Goal: Task Accomplishment & Management: Use online tool/utility

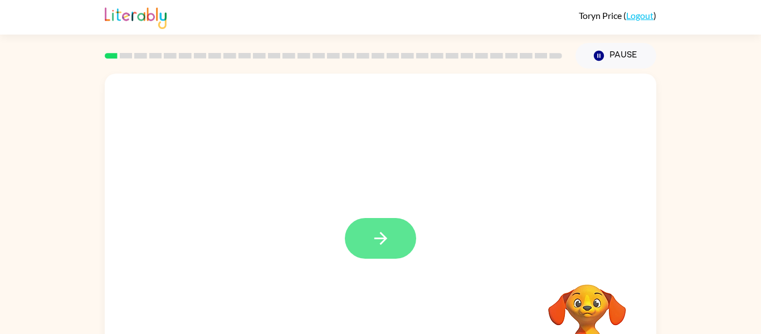
click at [394, 225] on button "button" at bounding box center [380, 238] width 71 height 41
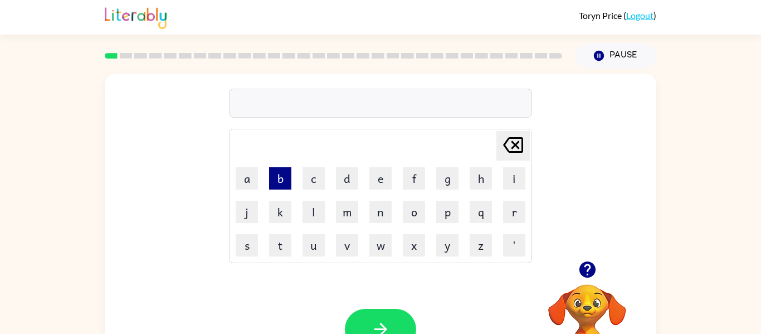
click at [290, 188] on button "b" at bounding box center [280, 178] width 22 height 22
click at [413, 214] on button "o" at bounding box center [414, 212] width 22 height 22
click at [517, 212] on button "r" at bounding box center [514, 212] width 22 height 22
click at [353, 184] on button "d" at bounding box center [347, 178] width 22 height 22
click at [507, 213] on button "r" at bounding box center [514, 212] width 22 height 22
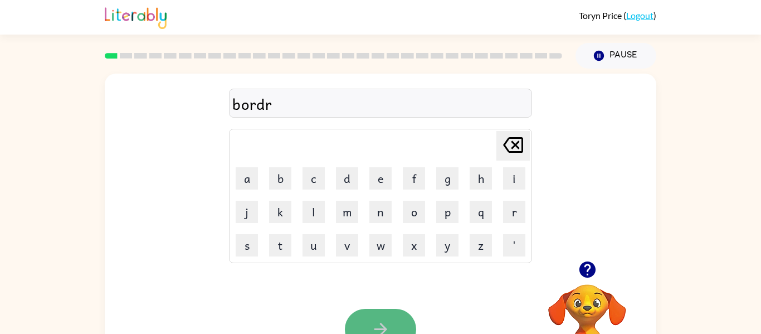
click at [397, 314] on button "button" at bounding box center [380, 329] width 71 height 41
click at [404, 105] on div at bounding box center [380, 103] width 303 height 29
click at [526, 203] on td "r" at bounding box center [514, 212] width 32 height 32
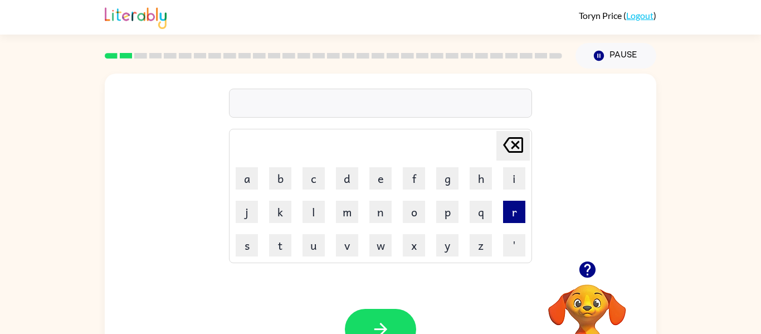
click at [524, 210] on button "r" at bounding box center [514, 212] width 22 height 22
click at [408, 206] on button "o" at bounding box center [414, 212] width 22 height 22
click at [384, 219] on button "n" at bounding box center [381, 212] width 22 height 22
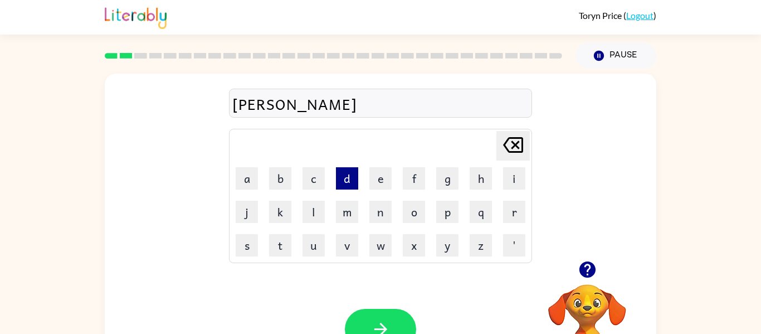
click at [343, 187] on button "d" at bounding box center [347, 178] width 22 height 22
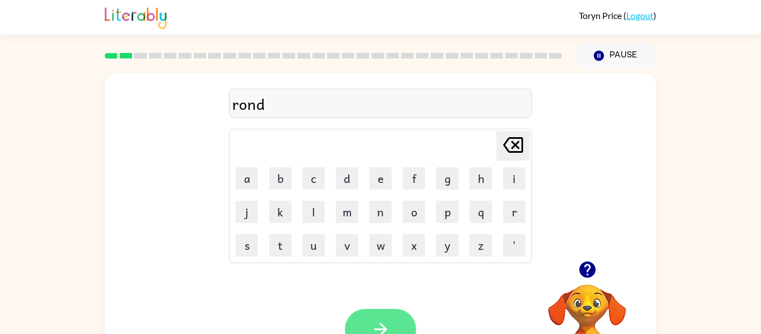
click at [387, 317] on button "button" at bounding box center [380, 329] width 71 height 41
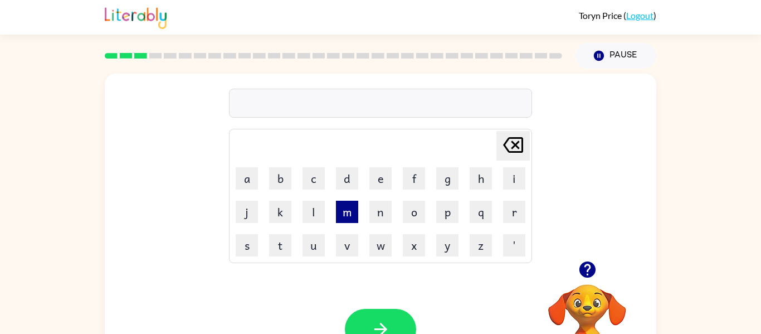
click at [353, 217] on button "m" at bounding box center [347, 212] width 22 height 22
click at [309, 245] on button "u" at bounding box center [314, 245] width 22 height 22
click at [248, 249] on button "s" at bounding box center [247, 245] width 22 height 22
click at [483, 190] on td "h" at bounding box center [481, 178] width 32 height 32
click at [480, 185] on button "h" at bounding box center [481, 178] width 22 height 22
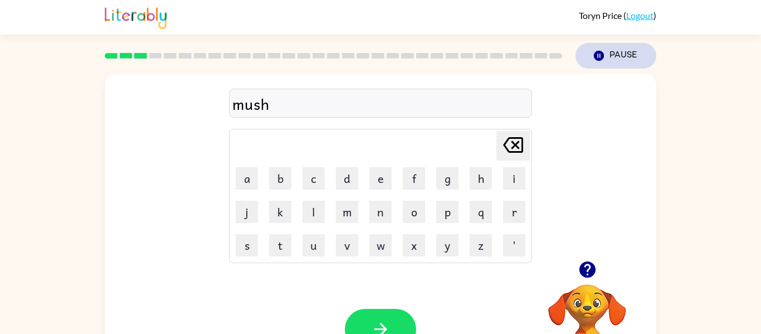
click at [595, 60] on icon "Pause" at bounding box center [599, 56] width 12 height 12
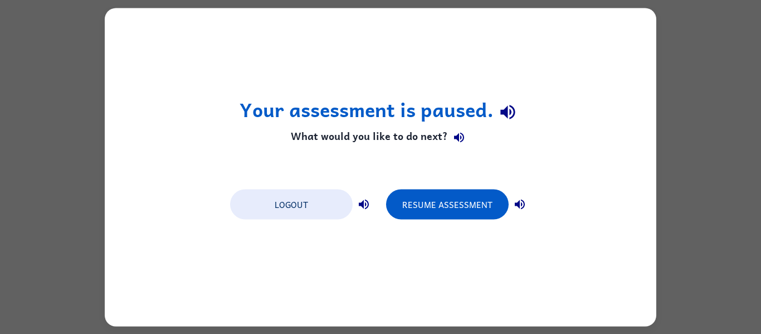
click at [655, 170] on div "Your assessment is paused. What would you like to do next? Logout Resume Assess…" at bounding box center [381, 167] width 552 height 318
click at [419, 188] on div "Resume Assessment" at bounding box center [458, 203] width 145 height 31
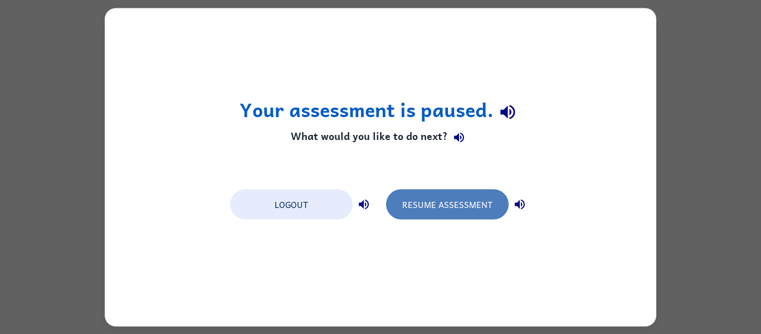
click at [414, 205] on button "Resume Assessment" at bounding box center [447, 204] width 123 height 30
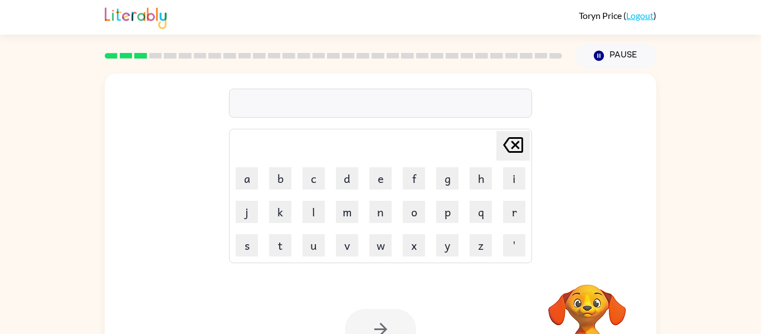
click at [366, 103] on div at bounding box center [380, 103] width 303 height 29
click at [354, 210] on button "m" at bounding box center [347, 212] width 22 height 22
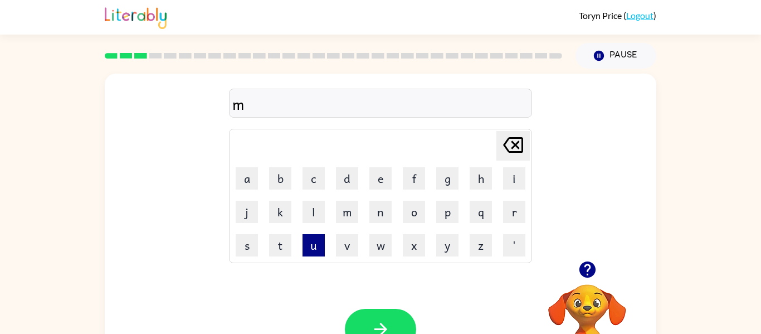
click at [308, 255] on button "u" at bounding box center [314, 245] width 22 height 22
click at [250, 259] on td "s" at bounding box center [247, 245] width 32 height 32
click at [249, 257] on td "s" at bounding box center [247, 245] width 32 height 32
click at [261, 250] on td "s" at bounding box center [247, 245] width 32 height 32
click at [244, 249] on button "s" at bounding box center [247, 245] width 22 height 22
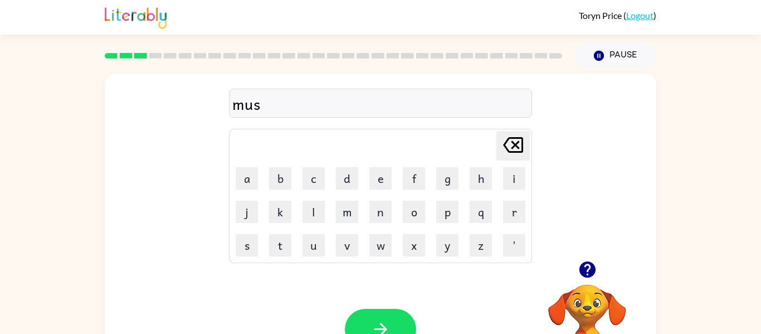
click at [485, 191] on td "h" at bounding box center [481, 178] width 32 height 32
click at [481, 185] on button "h" at bounding box center [481, 178] width 22 height 22
click at [510, 187] on button "i" at bounding box center [514, 178] width 22 height 22
click at [376, 222] on td "n" at bounding box center [381, 212] width 32 height 32
click at [377, 219] on button "n" at bounding box center [381, 212] width 22 height 22
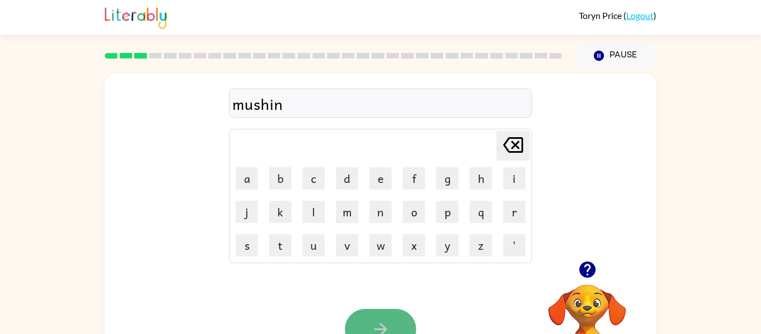
click at [380, 316] on button "button" at bounding box center [380, 329] width 71 height 41
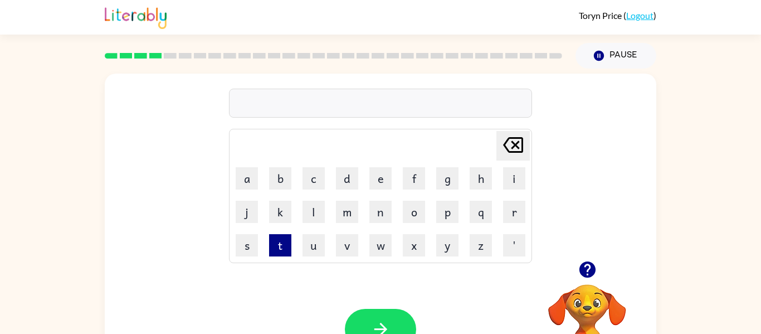
click at [277, 242] on button "t" at bounding box center [280, 245] width 22 height 22
click at [505, 220] on button "r" at bounding box center [514, 212] width 22 height 22
click at [250, 177] on button "a" at bounding box center [247, 178] width 22 height 22
click at [382, 210] on button "n" at bounding box center [381, 212] width 22 height 22
click at [394, 180] on td "e" at bounding box center [381, 178] width 32 height 32
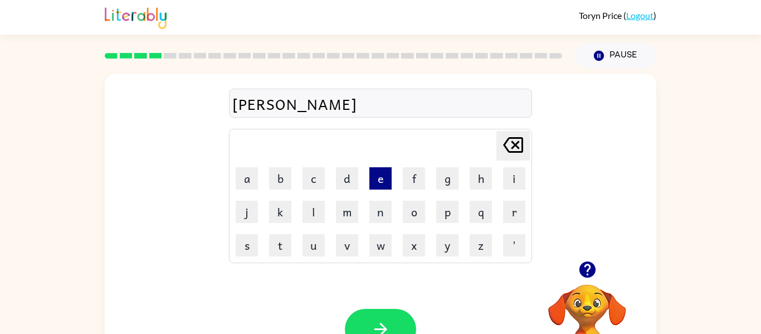
click at [383, 178] on button "e" at bounding box center [381, 178] width 22 height 22
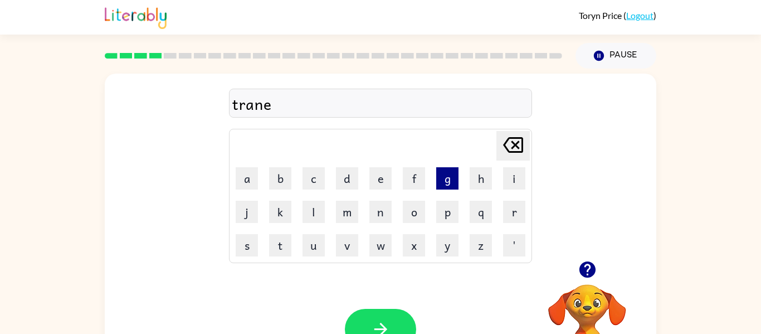
click at [443, 180] on button "g" at bounding box center [447, 178] width 22 height 22
click at [585, 272] on icon "button" at bounding box center [587, 269] width 16 height 16
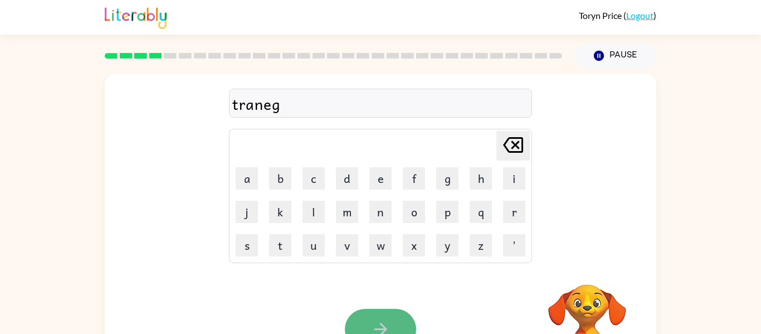
click at [384, 333] on icon "button" at bounding box center [381, 329] width 20 height 20
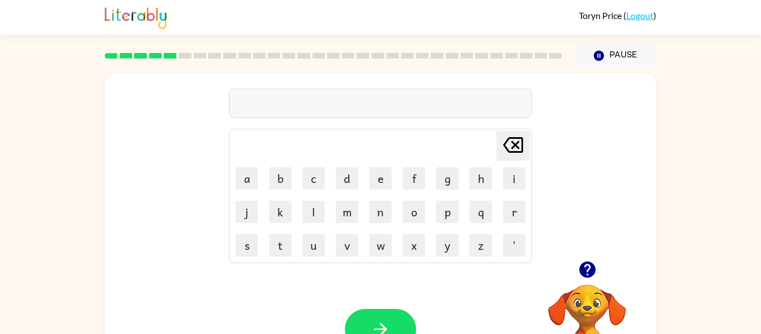
click at [440, 106] on div at bounding box center [380, 103] width 303 height 29
click at [351, 176] on button "d" at bounding box center [347, 178] width 22 height 22
click at [383, 185] on button "e" at bounding box center [381, 178] width 22 height 22
click at [409, 190] on td "f" at bounding box center [414, 178] width 32 height 32
click at [413, 183] on button "f" at bounding box center [414, 178] width 22 height 22
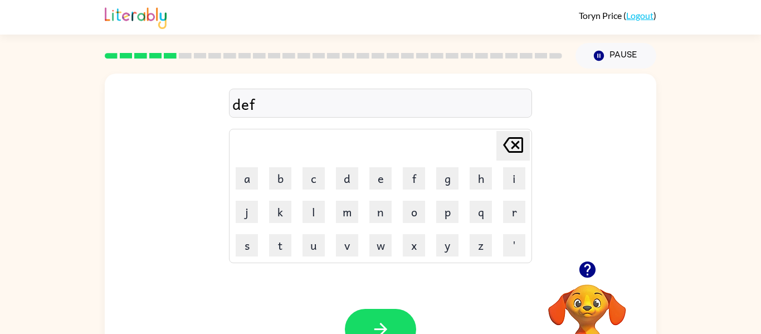
click at [384, 190] on td "e" at bounding box center [381, 178] width 32 height 32
click at [379, 185] on button "e" at bounding box center [381, 178] width 22 height 22
click at [381, 213] on button "n" at bounding box center [381, 212] width 22 height 22
click at [254, 244] on button "s" at bounding box center [247, 245] width 22 height 22
click at [515, 182] on button "i" at bounding box center [514, 178] width 22 height 22
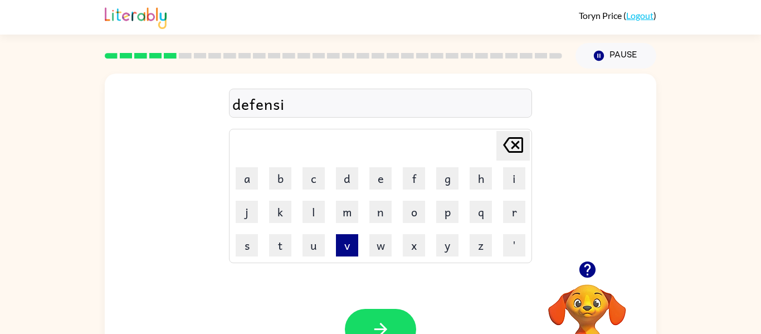
click at [352, 248] on button "v" at bounding box center [347, 245] width 22 height 22
click at [593, 270] on icon "button" at bounding box center [587, 269] width 16 height 16
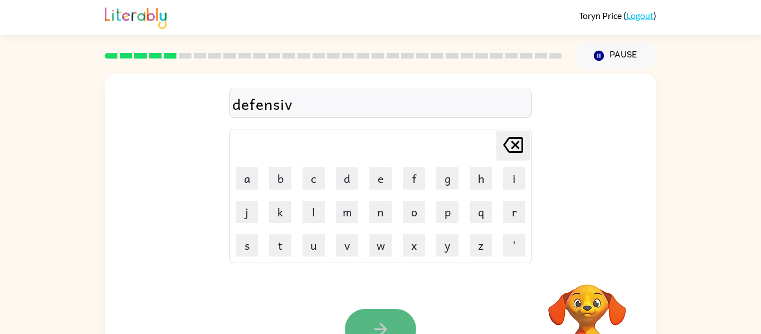
click at [403, 320] on button "button" at bounding box center [380, 329] width 71 height 41
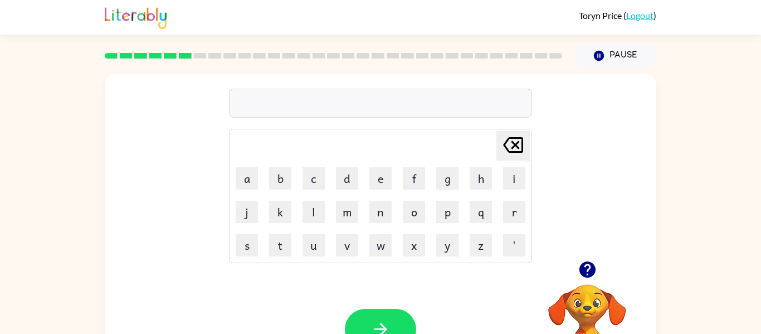
click at [595, 266] on icon "button" at bounding box center [587, 269] width 16 height 16
click at [591, 270] on icon "button" at bounding box center [587, 269] width 16 height 16
click at [354, 239] on button "v" at bounding box center [347, 245] width 22 height 22
click at [240, 176] on button "a" at bounding box center [247, 178] width 22 height 22
click at [307, 178] on button "c" at bounding box center [314, 178] width 22 height 22
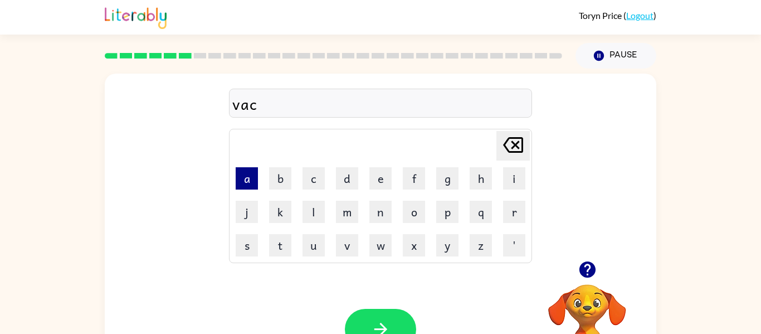
click at [250, 176] on button "a" at bounding box center [247, 178] width 22 height 22
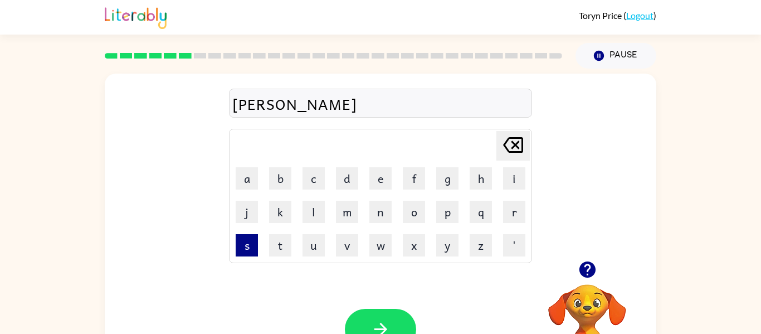
click at [250, 249] on button "s" at bounding box center [247, 245] width 22 height 22
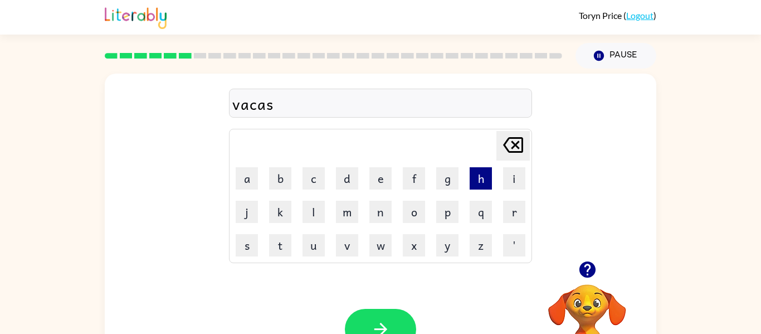
click at [485, 172] on button "h" at bounding box center [481, 178] width 22 height 22
click at [506, 181] on button "i" at bounding box center [514, 178] width 22 height 22
click at [380, 212] on button "n" at bounding box center [381, 212] width 22 height 22
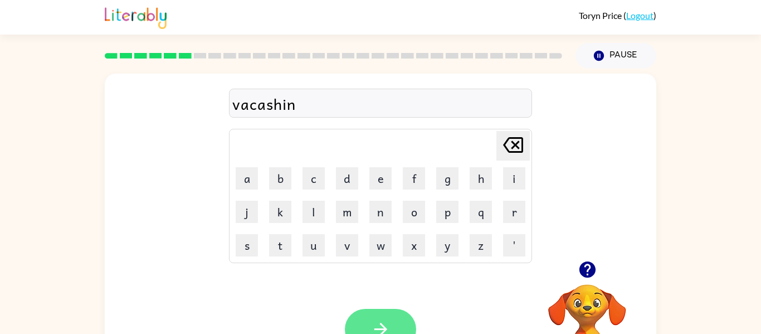
click at [368, 316] on button "button" at bounding box center [380, 329] width 71 height 41
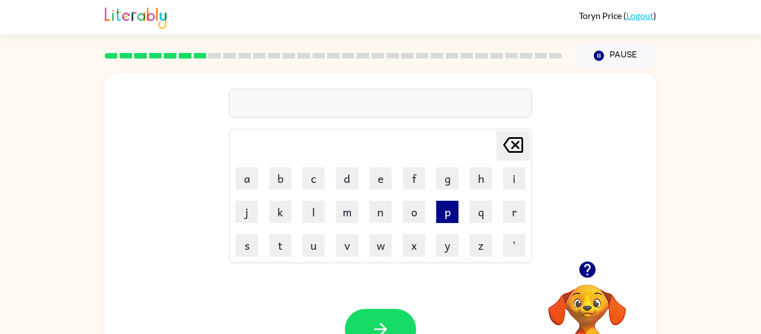
click at [447, 221] on button "p" at bounding box center [447, 212] width 22 height 22
click at [322, 243] on button "u" at bounding box center [314, 245] width 22 height 22
click at [288, 244] on button "t" at bounding box center [280, 245] width 22 height 22
click at [406, 217] on button "o" at bounding box center [414, 212] width 22 height 22
click at [307, 203] on button "l" at bounding box center [314, 212] width 22 height 22
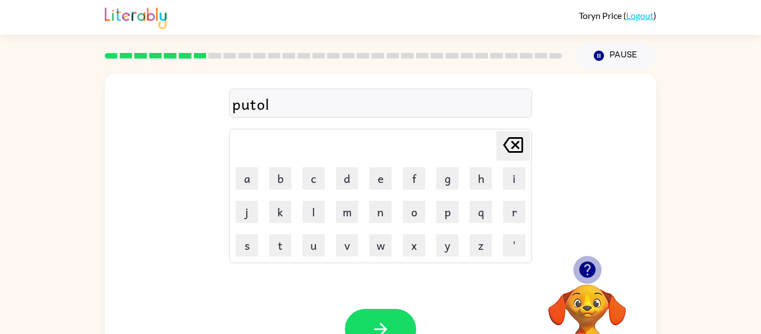
click at [596, 277] on button "button" at bounding box center [588, 269] width 28 height 28
click at [401, 316] on button "button" at bounding box center [380, 329] width 71 height 41
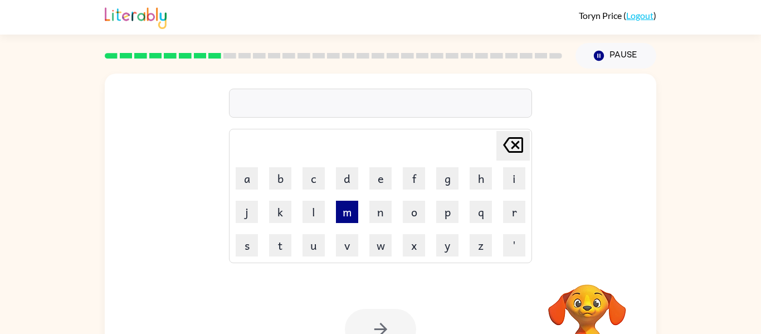
click at [358, 208] on button "m" at bounding box center [347, 212] width 22 height 22
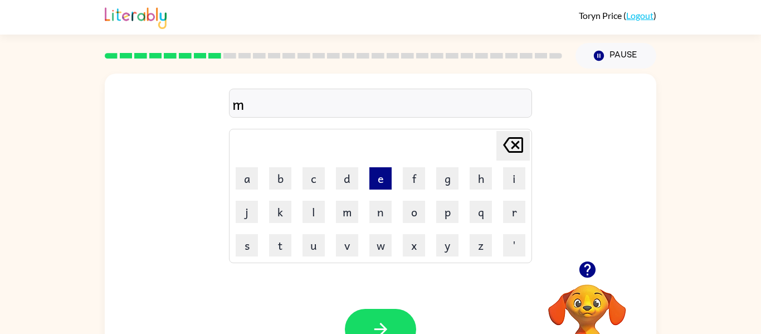
click at [380, 187] on button "e" at bounding box center [381, 178] width 22 height 22
click at [520, 206] on button "r" at bounding box center [514, 212] width 22 height 22
click at [314, 238] on button "u" at bounding box center [314, 245] width 22 height 22
click at [321, 178] on button "c" at bounding box center [314, 178] width 22 height 22
click at [406, 210] on button "o" at bounding box center [414, 212] width 22 height 22
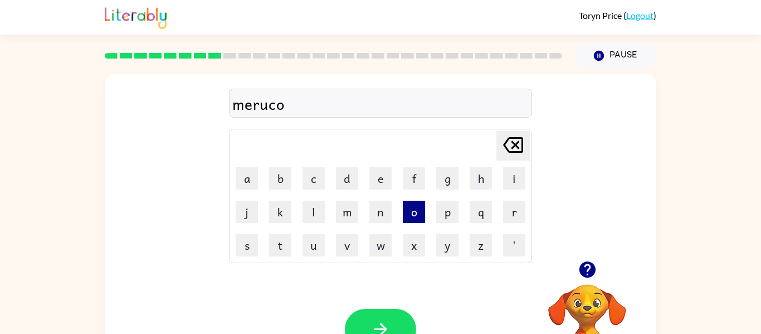
click at [406, 210] on button "o" at bounding box center [414, 212] width 22 height 22
click at [320, 213] on button "l" at bounding box center [314, 212] width 22 height 22
click at [362, 330] on button "button" at bounding box center [380, 329] width 71 height 41
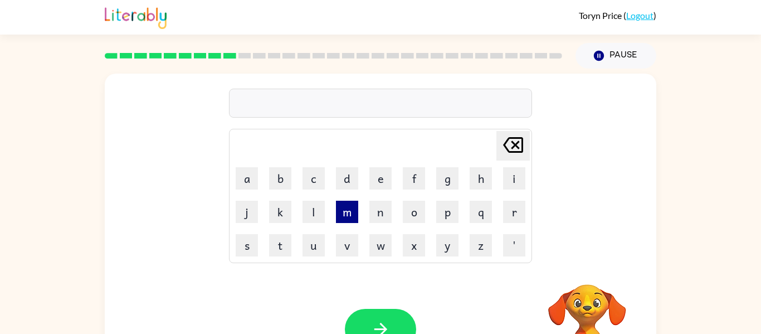
click at [347, 214] on button "m" at bounding box center [347, 212] width 22 height 22
click at [386, 188] on button "e" at bounding box center [381, 178] width 22 height 22
click at [346, 176] on button "d" at bounding box center [347, 178] width 22 height 22
click at [345, 212] on button "m" at bounding box center [347, 212] width 22 height 22
click at [410, 205] on button "o" at bounding box center [414, 212] width 22 height 22
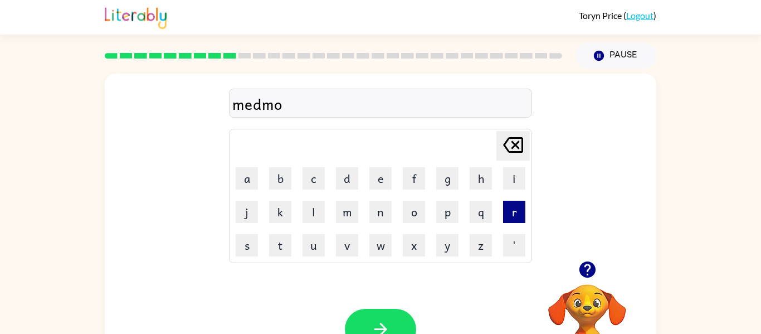
click at [516, 216] on button "r" at bounding box center [514, 212] width 22 height 22
click at [383, 209] on button "n" at bounding box center [381, 212] width 22 height 22
click at [382, 186] on button "e" at bounding box center [381, 178] width 22 height 22
click at [387, 217] on button "n" at bounding box center [381, 212] width 22 height 22
click at [454, 183] on button "g" at bounding box center [447, 178] width 22 height 22
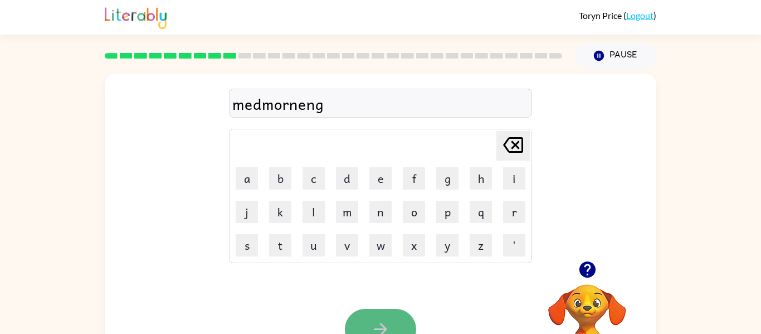
click at [368, 321] on button "button" at bounding box center [380, 329] width 71 height 41
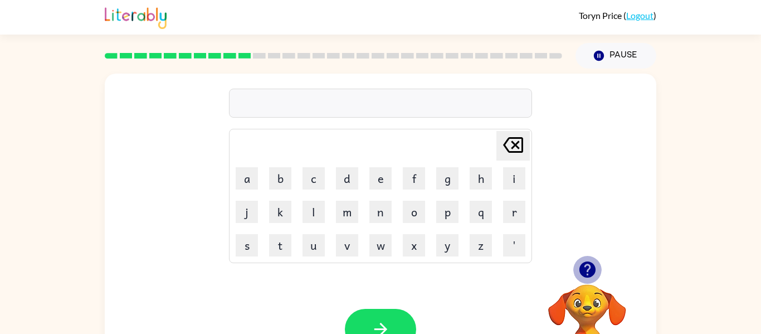
click at [592, 271] on icon "button" at bounding box center [587, 269] width 16 height 16
click at [352, 181] on button "d" at bounding box center [347, 178] width 22 height 22
click at [379, 176] on button "e" at bounding box center [381, 178] width 22 height 22
click at [240, 249] on button "s" at bounding box center [247, 245] width 22 height 22
click at [288, 241] on button "t" at bounding box center [280, 245] width 22 height 22
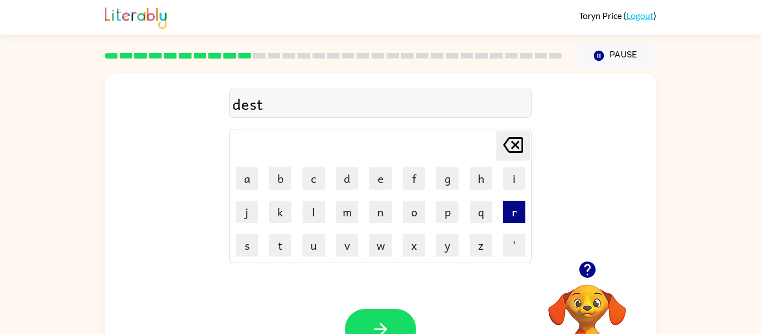
click at [523, 207] on button "r" at bounding box center [514, 212] width 22 height 22
click at [314, 244] on button "u" at bounding box center [314, 245] width 22 height 22
click at [255, 246] on button "s" at bounding box center [247, 245] width 22 height 22
click at [282, 253] on button "t" at bounding box center [280, 245] width 22 height 22
click at [381, 318] on button "button" at bounding box center [380, 329] width 71 height 41
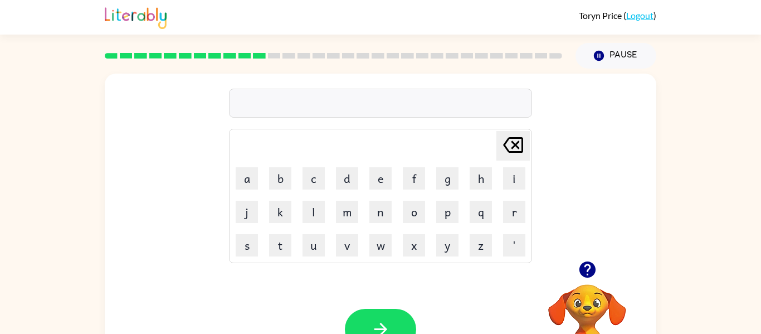
click at [591, 274] on icon "button" at bounding box center [587, 269] width 16 height 16
click at [506, 215] on button "r" at bounding box center [514, 212] width 22 height 22
click at [405, 213] on button "o" at bounding box center [414, 212] width 22 height 22
click at [356, 174] on button "d" at bounding box center [347, 178] width 22 height 22
click at [402, 312] on button "button" at bounding box center [380, 329] width 71 height 41
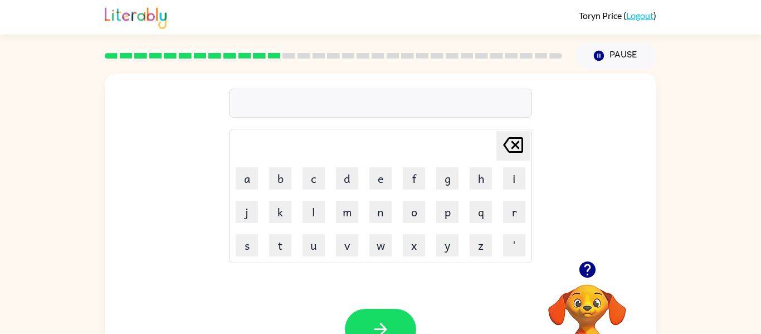
click at [590, 271] on icon "button" at bounding box center [587, 269] width 16 height 16
click at [305, 242] on button "u" at bounding box center [314, 245] width 22 height 22
click at [454, 208] on button "p" at bounding box center [447, 212] width 22 height 22
click at [445, 183] on button "g" at bounding box center [447, 178] width 22 height 22
click at [521, 206] on button "r" at bounding box center [514, 212] width 22 height 22
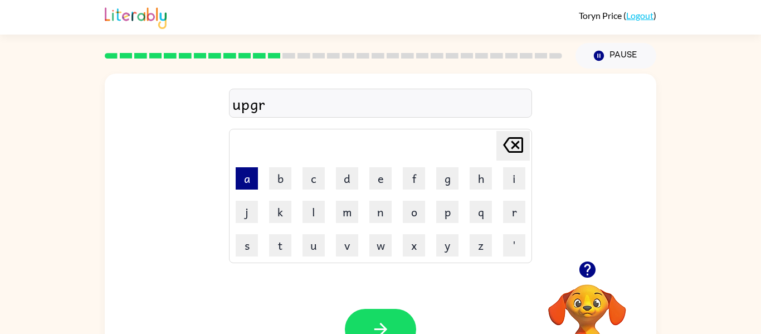
click at [241, 185] on button "a" at bounding box center [247, 178] width 22 height 22
click at [355, 184] on button "d" at bounding box center [347, 178] width 22 height 22
click at [389, 173] on button "e" at bounding box center [381, 178] width 22 height 22
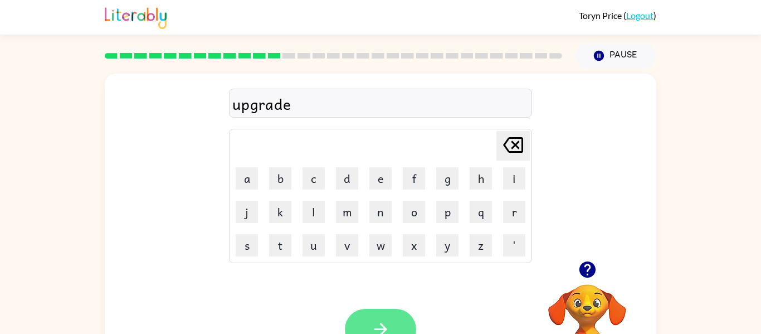
click at [399, 319] on button "button" at bounding box center [380, 329] width 71 height 41
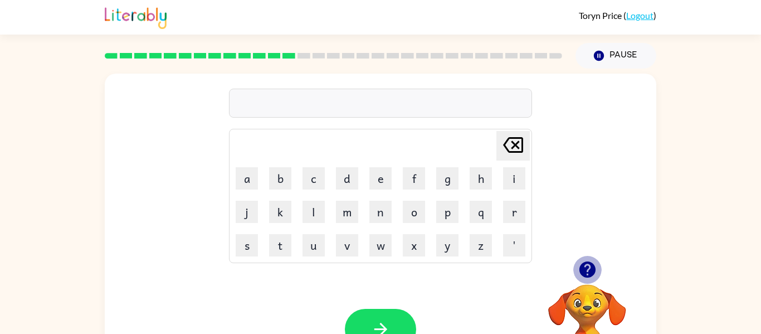
click at [592, 271] on icon "button" at bounding box center [587, 269] width 16 height 16
click at [346, 211] on button "m" at bounding box center [347, 212] width 22 height 22
click at [249, 180] on button "a" at bounding box center [247, 178] width 22 height 22
click at [338, 186] on button "d" at bounding box center [347, 178] width 22 height 22
click at [384, 208] on button "n" at bounding box center [381, 212] width 22 height 22
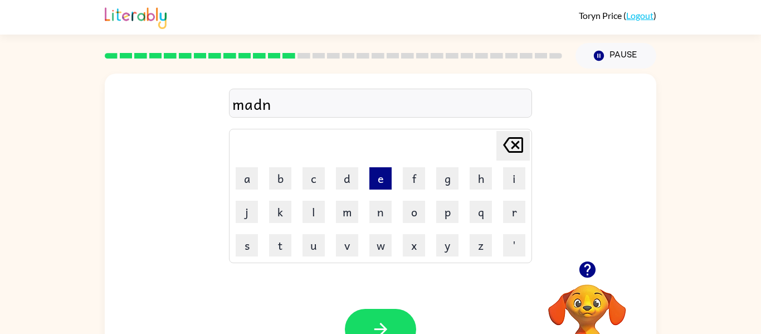
click at [380, 180] on button "e" at bounding box center [381, 178] width 22 height 22
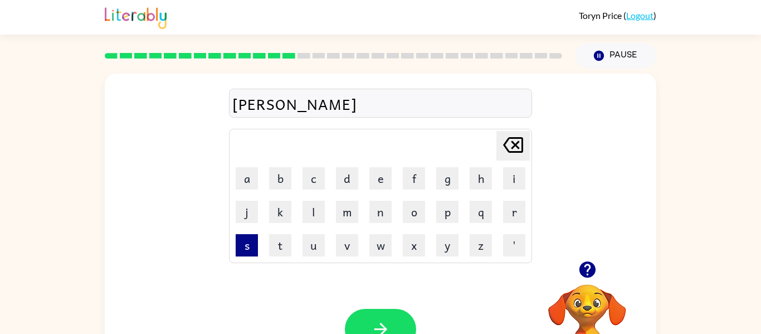
click at [253, 247] on button "s" at bounding box center [247, 245] width 22 height 22
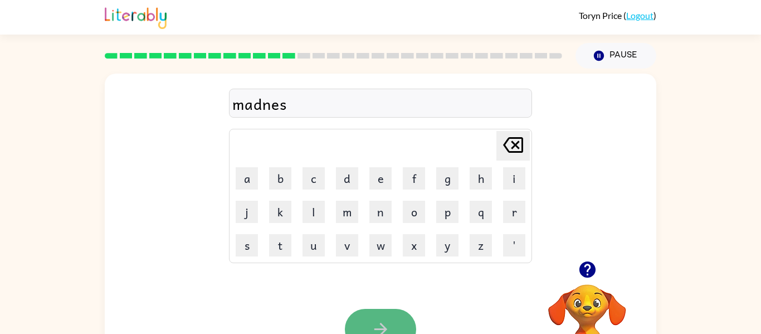
click at [382, 319] on button "button" at bounding box center [380, 329] width 71 height 41
click at [587, 269] on icon "button" at bounding box center [587, 269] width 16 height 16
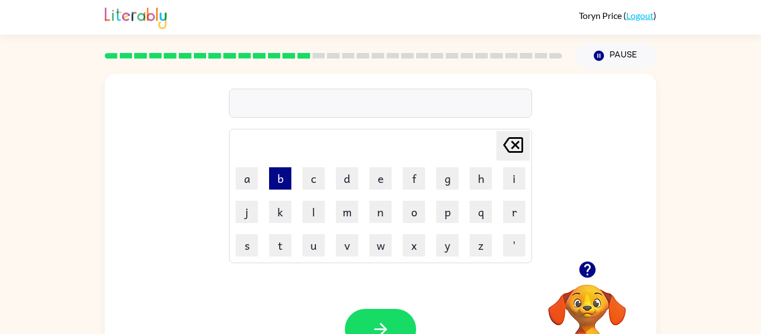
click at [276, 176] on button "b" at bounding box center [280, 178] width 22 height 22
click at [405, 214] on button "o" at bounding box center [414, 212] width 22 height 22
click at [386, 214] on button "n" at bounding box center [381, 212] width 22 height 22
click at [384, 183] on button "e" at bounding box center [381, 178] width 22 height 22
click at [241, 253] on button "s" at bounding box center [247, 245] width 22 height 22
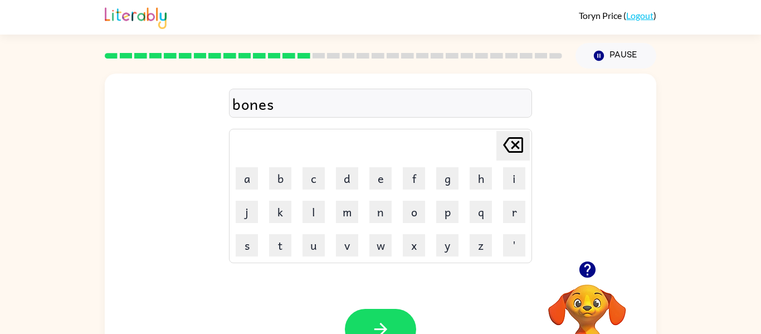
click at [581, 265] on icon "button" at bounding box center [587, 269] width 16 height 16
click at [581, 265] on div "bones Delete Delete last character input a b c d e f g h i j k l m n o p q r s …" at bounding box center [381, 233] width 552 height 318
click at [387, 329] on icon "button" at bounding box center [381, 329] width 20 height 20
click at [237, 244] on button "s" at bounding box center [247, 245] width 22 height 22
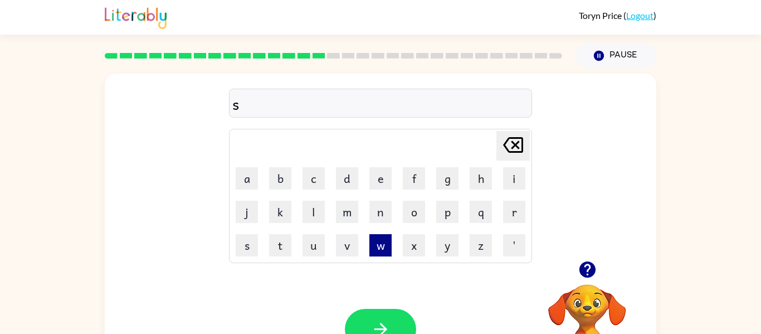
click at [381, 236] on button "w" at bounding box center [381, 245] width 22 height 22
click at [419, 208] on button "o" at bounding box center [414, 212] width 22 height 22
click at [517, 217] on button "r" at bounding box center [514, 212] width 22 height 22
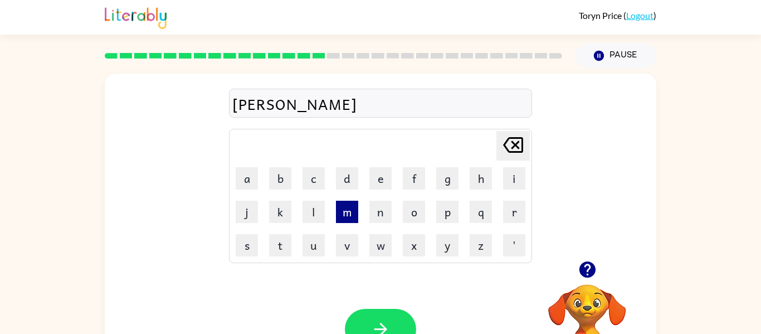
click at [352, 208] on button "m" at bounding box center [347, 212] width 22 height 22
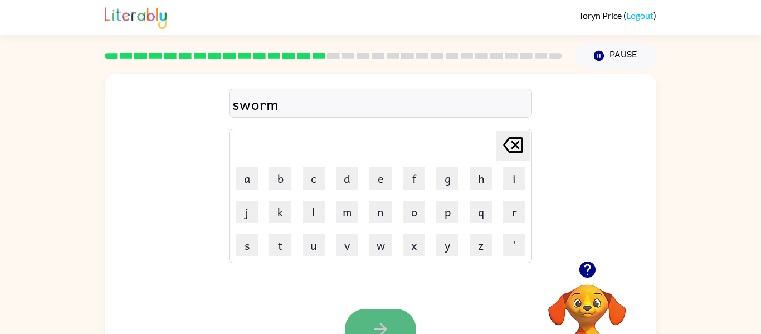
click at [364, 326] on button "button" at bounding box center [380, 329] width 71 height 41
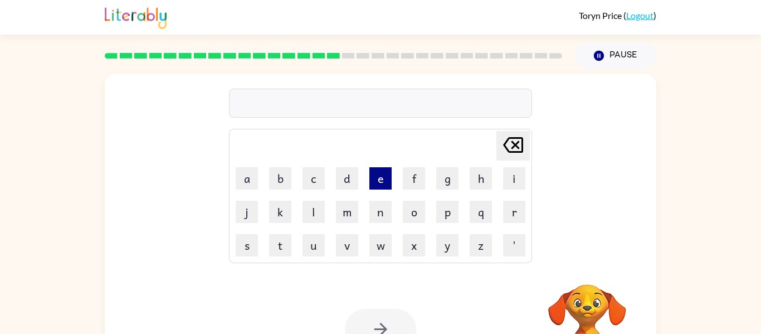
click at [374, 184] on button "e" at bounding box center [381, 178] width 22 height 22
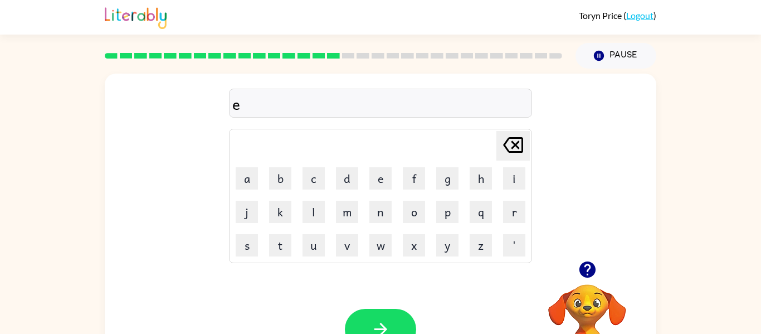
click at [526, 140] on icon "[PERSON_NAME] last character input" at bounding box center [513, 145] width 27 height 27
click at [513, 212] on button "r" at bounding box center [514, 212] width 22 height 22
click at [248, 165] on td "a" at bounding box center [247, 178] width 32 height 32
click at [250, 177] on button "a" at bounding box center [247, 178] width 22 height 22
click at [341, 220] on button "m" at bounding box center [347, 212] width 22 height 22
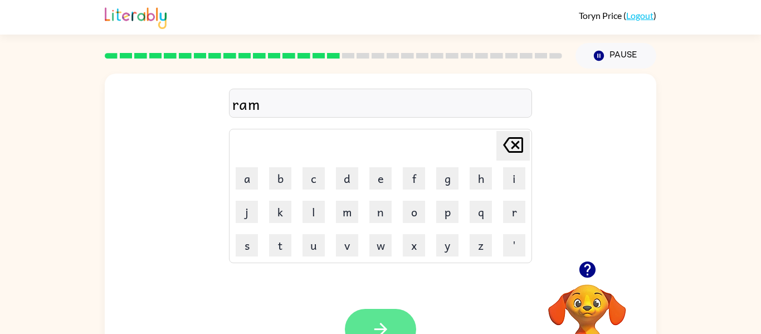
click at [377, 316] on button "button" at bounding box center [380, 329] width 71 height 41
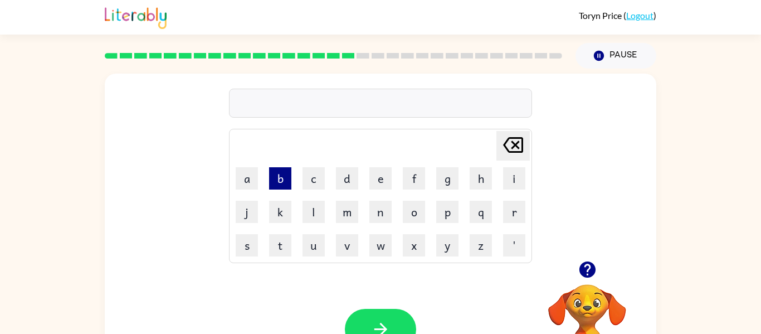
click at [274, 178] on button "b" at bounding box center [280, 178] width 22 height 22
click at [517, 206] on button "r" at bounding box center [514, 212] width 22 height 22
click at [518, 173] on button "i" at bounding box center [514, 178] width 22 height 22
click at [342, 207] on button "m" at bounding box center [347, 212] width 22 height 22
click at [510, 177] on button "i" at bounding box center [514, 178] width 22 height 22
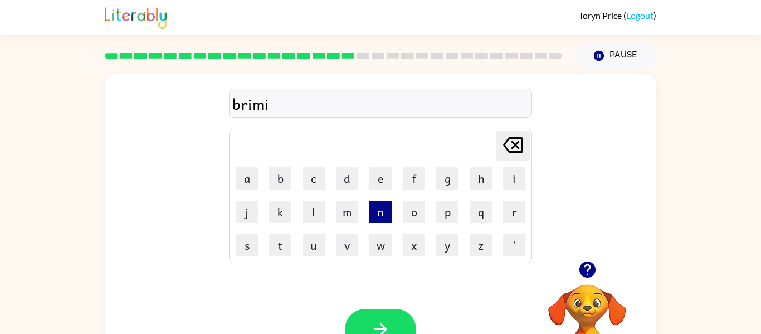
click at [387, 211] on button "n" at bounding box center [381, 212] width 22 height 22
click at [438, 217] on button "p" at bounding box center [447, 212] width 22 height 22
click at [505, 154] on icon "[PERSON_NAME] last character input" at bounding box center [513, 145] width 27 height 27
click at [449, 176] on button "g" at bounding box center [447, 178] width 22 height 22
click at [397, 323] on button "button" at bounding box center [380, 329] width 71 height 41
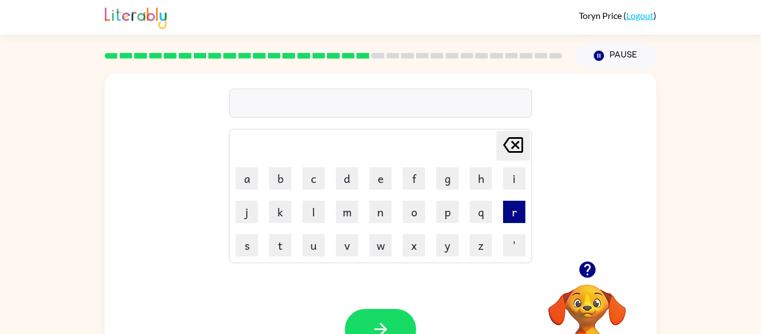
click at [513, 208] on button "r" at bounding box center [514, 212] width 22 height 22
click at [513, 174] on button "i" at bounding box center [514, 178] width 22 height 22
click at [239, 252] on button "s" at bounding box center [247, 245] width 22 height 22
click at [300, 183] on td "c" at bounding box center [314, 178] width 32 height 32
click at [318, 175] on button "c" at bounding box center [314, 178] width 22 height 22
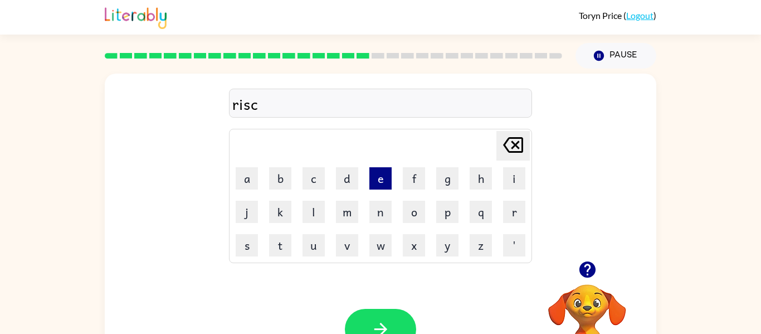
click at [378, 178] on button "e" at bounding box center [381, 178] width 22 height 22
click at [388, 185] on button "e" at bounding box center [381, 178] width 22 height 22
click at [254, 245] on button "s" at bounding box center [247, 245] width 22 height 22
click at [499, 148] on button "[PERSON_NAME] last character input" at bounding box center [513, 146] width 33 height 30
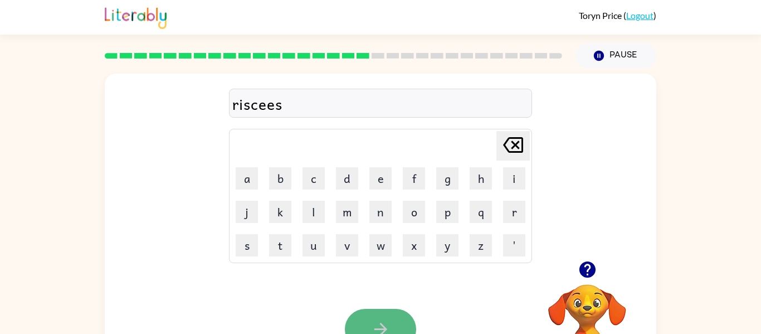
click at [387, 329] on icon "button" at bounding box center [381, 329] width 20 height 20
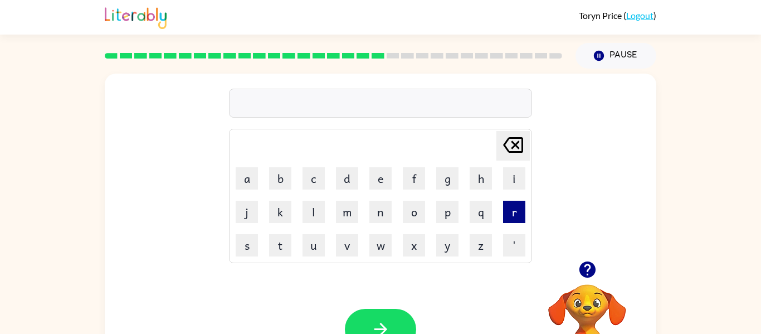
click at [511, 218] on button "r" at bounding box center [514, 212] width 22 height 22
click at [384, 240] on button "w" at bounding box center [381, 245] width 22 height 22
click at [249, 176] on button "a" at bounding box center [247, 178] width 22 height 22
click at [440, 246] on button "y" at bounding box center [447, 245] width 22 height 22
click at [380, 279] on div "Your browser must support playing .mp4 files to use Literably. Please try using…" at bounding box center [381, 328] width 552 height 125
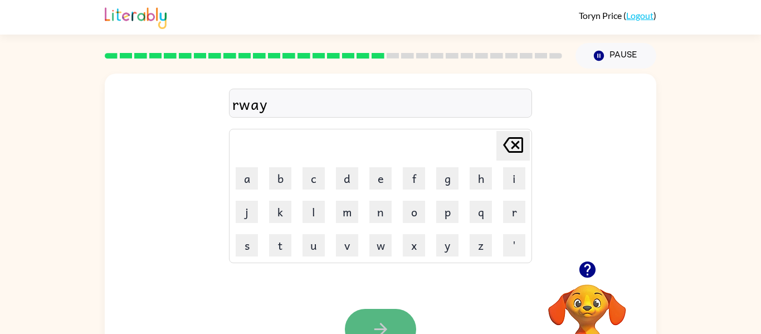
click at [376, 319] on icon "button" at bounding box center [381, 329] width 20 height 20
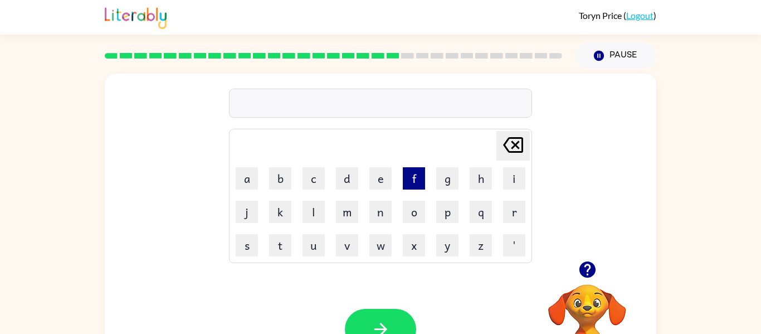
click at [412, 186] on button "f" at bounding box center [414, 178] width 22 height 22
click at [410, 208] on button "o" at bounding box center [414, 212] width 22 height 22
click at [313, 202] on button "l" at bounding box center [314, 212] width 22 height 22
click at [418, 219] on button "o" at bounding box center [414, 212] width 22 height 22
click at [381, 245] on button "w" at bounding box center [381, 245] width 22 height 22
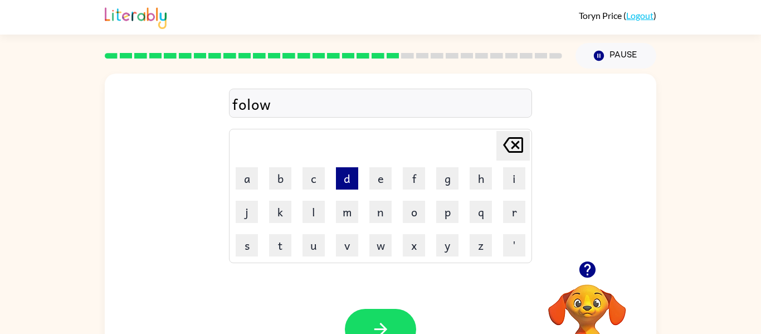
click at [350, 177] on button "d" at bounding box center [347, 178] width 22 height 22
click at [385, 314] on button "button" at bounding box center [380, 329] width 71 height 41
click at [245, 245] on button "s" at bounding box center [247, 245] width 22 height 22
click at [253, 185] on button "a" at bounding box center [247, 178] width 22 height 22
click at [383, 220] on button "n" at bounding box center [381, 212] width 22 height 22
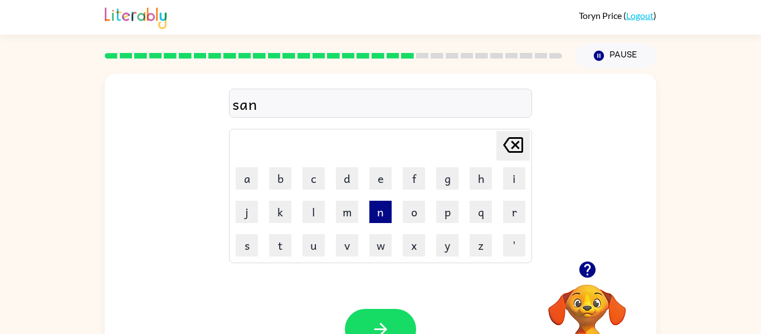
click at [383, 220] on button "n" at bounding box center [381, 212] width 22 height 22
click at [515, 139] on icon "[PERSON_NAME] last character input" at bounding box center [513, 145] width 27 height 27
click at [275, 241] on button "t" at bounding box center [280, 245] width 22 height 22
click at [308, 244] on button "u" at bounding box center [314, 245] width 22 height 22
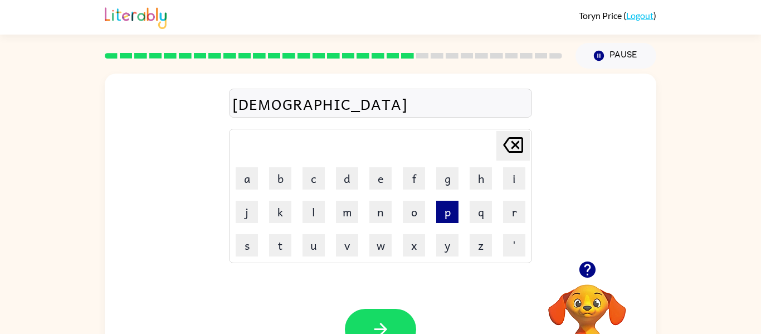
click at [450, 215] on button "p" at bounding box center [447, 212] width 22 height 22
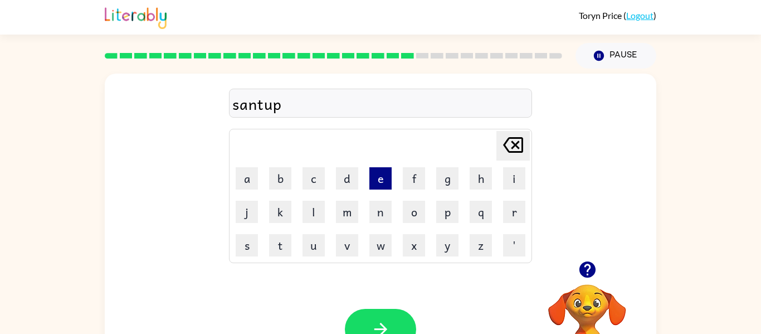
click at [385, 177] on button "e" at bounding box center [381, 178] width 22 height 22
click at [355, 174] on button "d" at bounding box center [347, 178] width 22 height 22
click at [365, 329] on button "button" at bounding box center [380, 329] width 71 height 41
click at [380, 103] on div at bounding box center [380, 103] width 303 height 29
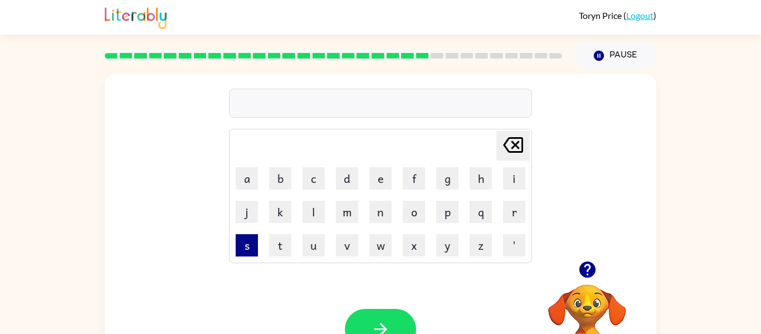
click at [247, 249] on button "s" at bounding box center [247, 245] width 22 height 22
click at [249, 174] on button "a" at bounding box center [247, 178] width 22 height 22
click at [239, 242] on button "s" at bounding box center [247, 245] width 22 height 22
click at [287, 241] on button "t" at bounding box center [280, 245] width 22 height 22
click at [255, 169] on button "a" at bounding box center [247, 178] width 22 height 22
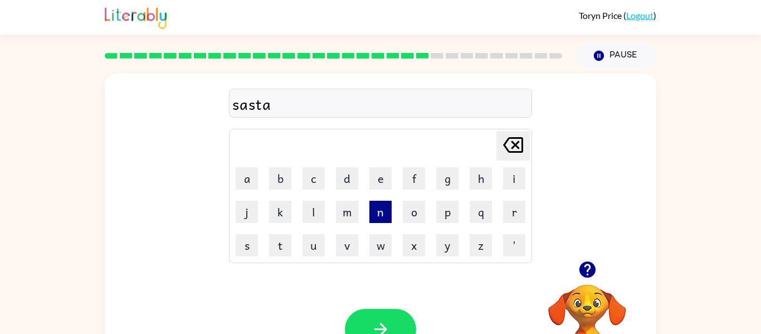
click at [376, 217] on button "n" at bounding box center [381, 212] width 22 height 22
click at [371, 178] on button "e" at bounding box center [381, 178] width 22 height 22
click at [383, 327] on icon "button" at bounding box center [380, 329] width 13 height 13
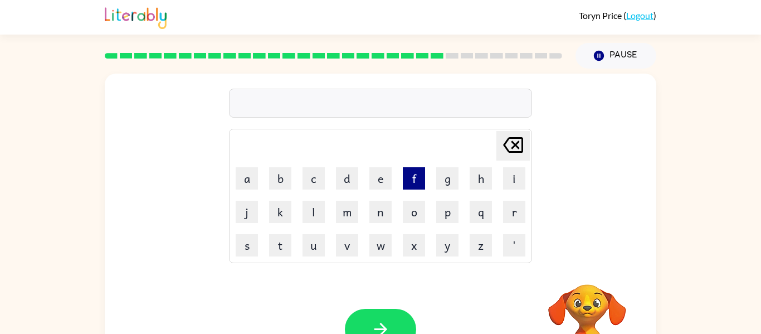
click at [419, 174] on button "f" at bounding box center [414, 178] width 22 height 22
click at [418, 206] on button "o" at bounding box center [414, 212] width 22 height 22
click at [509, 205] on button "r" at bounding box center [514, 212] width 22 height 22
click at [385, 241] on button "w" at bounding box center [381, 245] width 22 height 22
click at [410, 218] on button "o" at bounding box center [414, 212] width 22 height 22
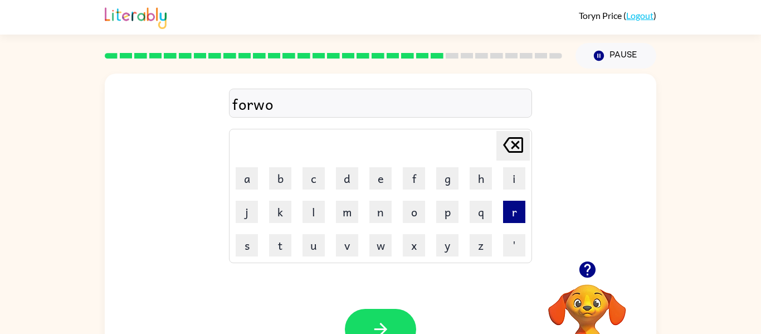
click at [510, 211] on button "r" at bounding box center [514, 212] width 22 height 22
click at [342, 180] on button "d" at bounding box center [347, 178] width 22 height 22
click at [382, 321] on icon "button" at bounding box center [381, 329] width 20 height 20
click at [517, 214] on button "r" at bounding box center [514, 212] width 22 height 22
click at [312, 241] on button "u" at bounding box center [314, 245] width 22 height 22
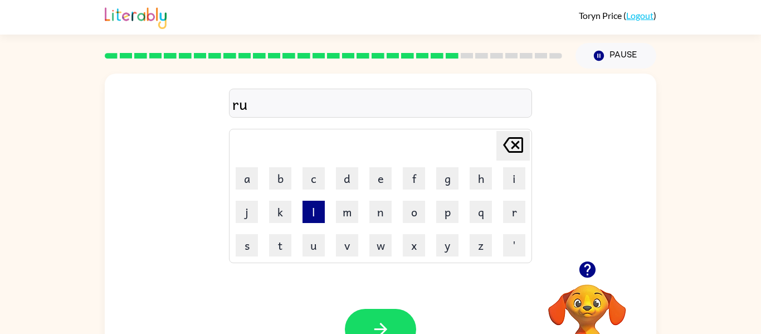
click at [317, 219] on button "l" at bounding box center [314, 212] width 22 height 22
click at [244, 174] on button "a" at bounding box center [247, 178] width 22 height 22
click at [339, 184] on button "d" at bounding box center [347, 178] width 22 height 22
click at [368, 178] on td "e" at bounding box center [381, 178] width 32 height 32
click at [386, 174] on button "e" at bounding box center [381, 178] width 22 height 22
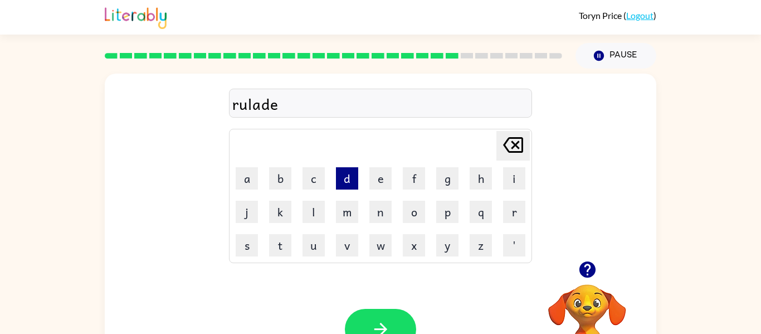
click at [346, 179] on button "d" at bounding box center [347, 178] width 22 height 22
click at [376, 329] on icon "button" at bounding box center [380, 329] width 13 height 13
click at [450, 182] on button "g" at bounding box center [447, 178] width 22 height 22
click at [421, 202] on button "o" at bounding box center [414, 212] width 22 height 22
click at [359, 180] on td "d" at bounding box center [347, 178] width 32 height 32
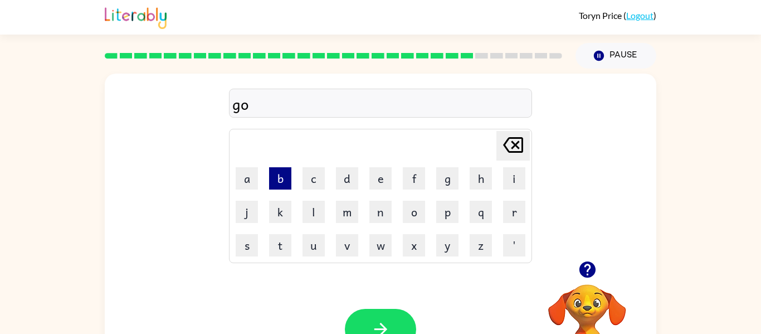
click at [283, 177] on button "b" at bounding box center [280, 178] width 22 height 22
click at [308, 205] on button "l" at bounding box center [314, 212] width 22 height 22
click at [376, 180] on button "e" at bounding box center [381, 178] width 22 height 22
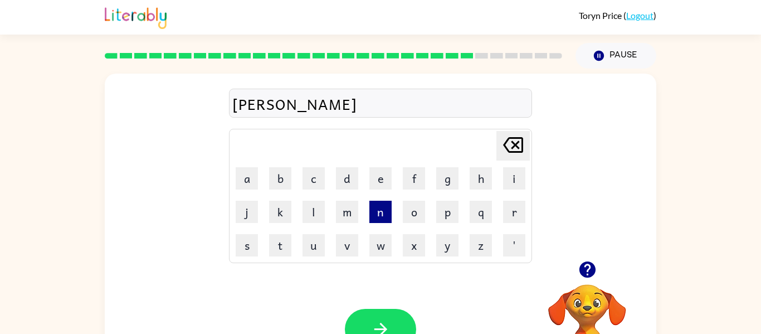
click at [377, 203] on button "n" at bounding box center [381, 212] width 22 height 22
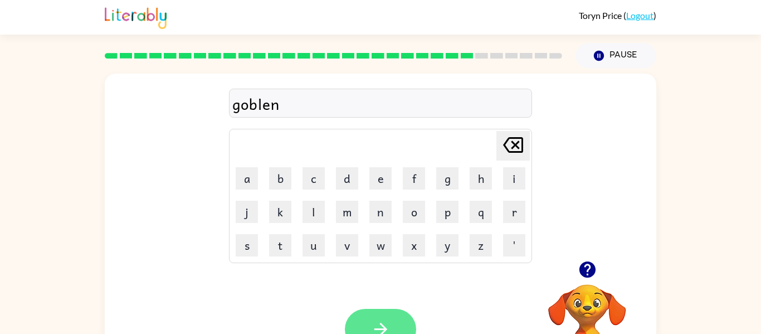
click at [378, 309] on button "button" at bounding box center [380, 329] width 71 height 41
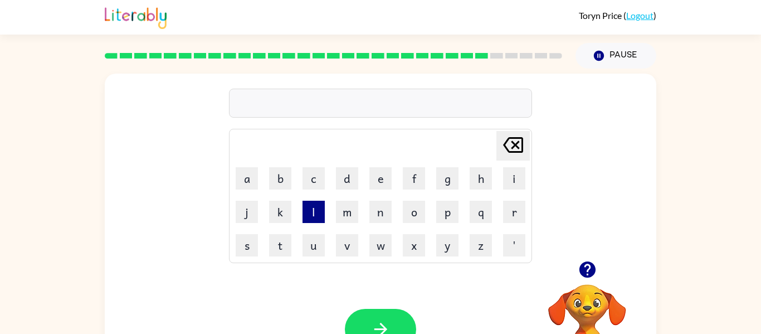
click at [321, 203] on button "l" at bounding box center [314, 212] width 22 height 22
click at [322, 245] on button "u" at bounding box center [314, 245] width 22 height 22
click at [345, 214] on button "m" at bounding box center [347, 212] width 22 height 22
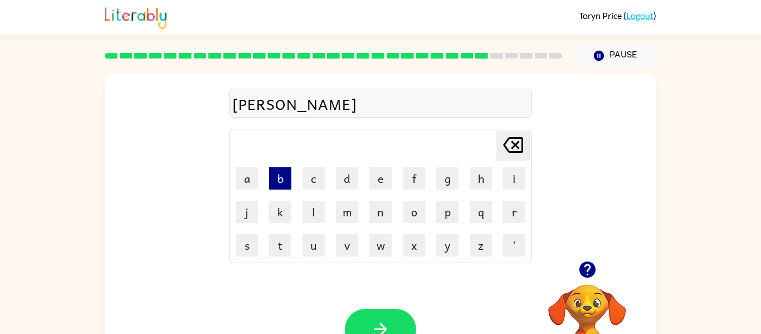
click at [284, 178] on button "b" at bounding box center [280, 178] width 22 height 22
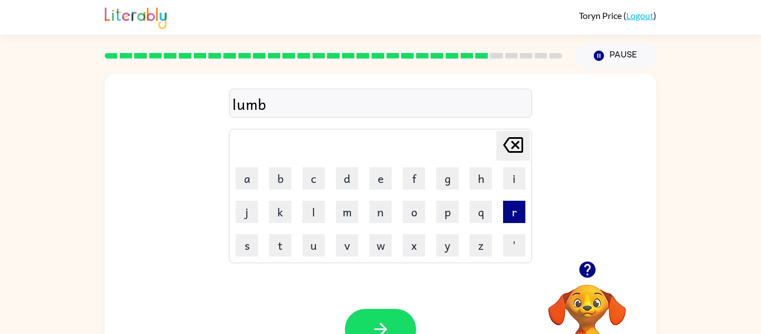
click at [524, 212] on button "r" at bounding box center [514, 212] width 22 height 22
click at [244, 217] on button "j" at bounding box center [247, 212] width 22 height 22
click at [248, 178] on button "a" at bounding box center [247, 178] width 22 height 22
click at [314, 169] on button "c" at bounding box center [314, 178] width 22 height 22
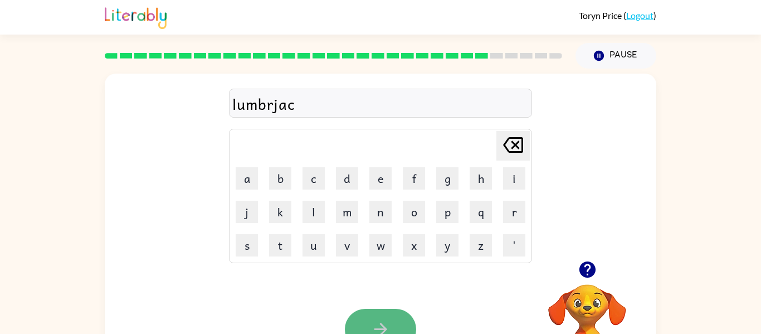
click at [360, 327] on button "button" at bounding box center [380, 329] width 71 height 41
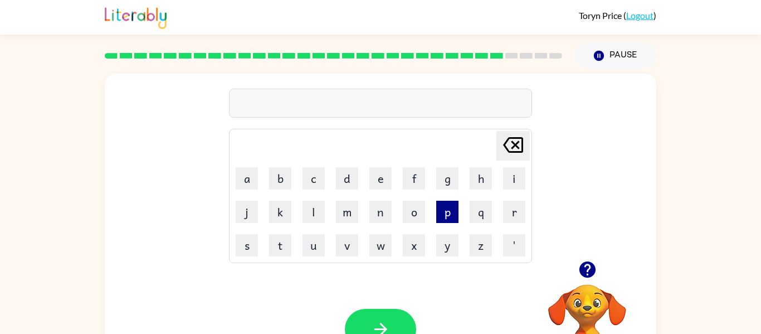
click at [452, 214] on button "p" at bounding box center [447, 212] width 22 height 22
click at [380, 188] on button "e" at bounding box center [381, 178] width 22 height 22
click at [509, 212] on button "r" at bounding box center [514, 212] width 22 height 22
click at [241, 242] on button "s" at bounding box center [247, 245] width 22 height 22
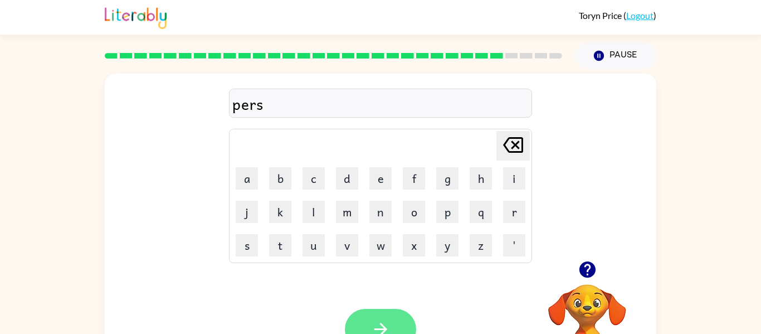
click at [386, 321] on icon "button" at bounding box center [381, 329] width 20 height 20
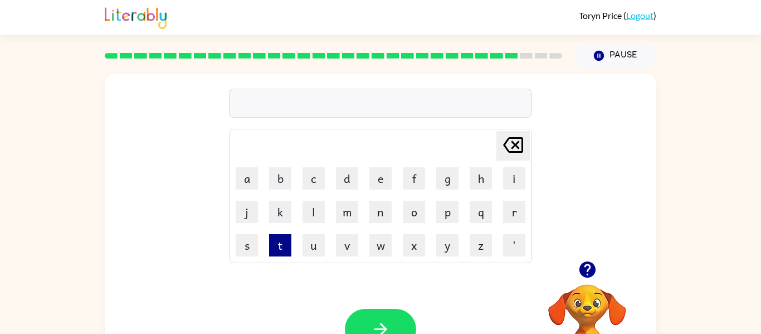
click at [283, 246] on button "t" at bounding box center [280, 245] width 22 height 22
click at [482, 185] on button "h" at bounding box center [481, 178] width 22 height 22
click at [389, 181] on button "e" at bounding box center [381, 178] width 22 height 22
click at [382, 220] on button "n" at bounding box center [381, 212] width 22 height 22
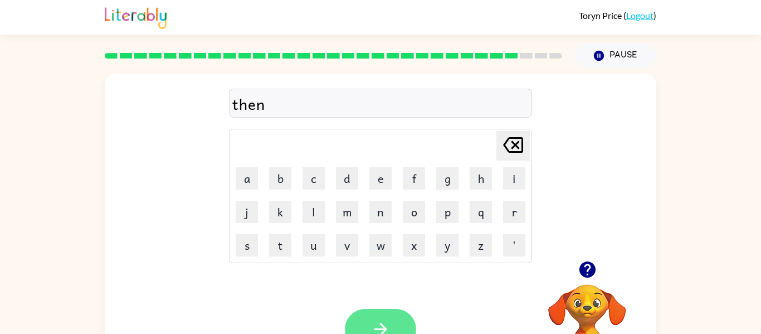
click at [380, 320] on icon "button" at bounding box center [381, 329] width 20 height 20
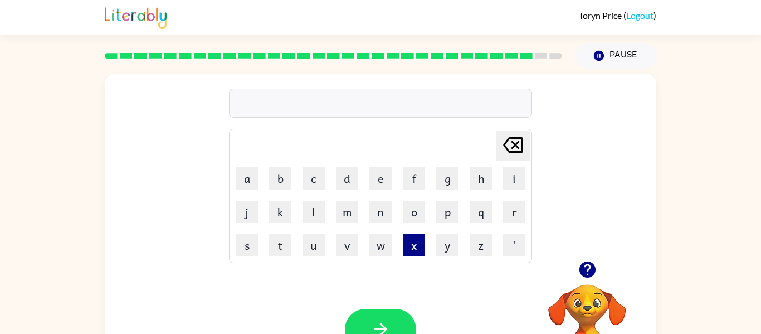
click at [420, 235] on button "x" at bounding box center [414, 245] width 22 height 22
click at [503, 143] on icon "[PERSON_NAME] last character input" at bounding box center [513, 145] width 27 height 27
click at [250, 245] on button "s" at bounding box center [247, 245] width 22 height 22
click at [375, 179] on button "e" at bounding box center [381, 178] width 22 height 22
click at [314, 221] on button "l" at bounding box center [314, 212] width 22 height 22
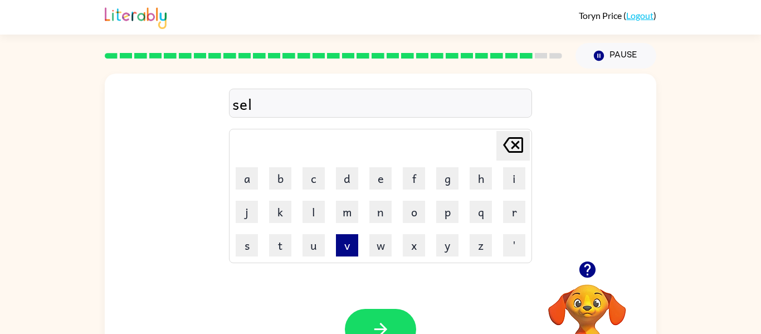
click at [348, 245] on button "v" at bounding box center [347, 245] width 22 height 22
click at [524, 214] on button "r" at bounding box center [514, 212] width 22 height 22
click at [389, 241] on button "w" at bounding box center [381, 245] width 22 height 22
click at [251, 183] on button "a" at bounding box center [247, 178] width 22 height 22
click at [516, 209] on button "r" at bounding box center [514, 212] width 22 height 22
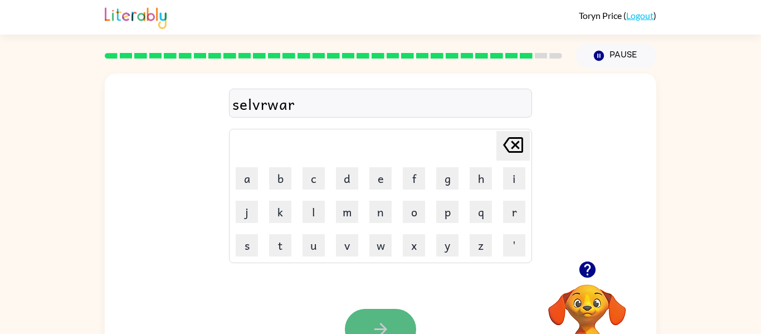
click at [400, 317] on button "button" at bounding box center [380, 329] width 71 height 41
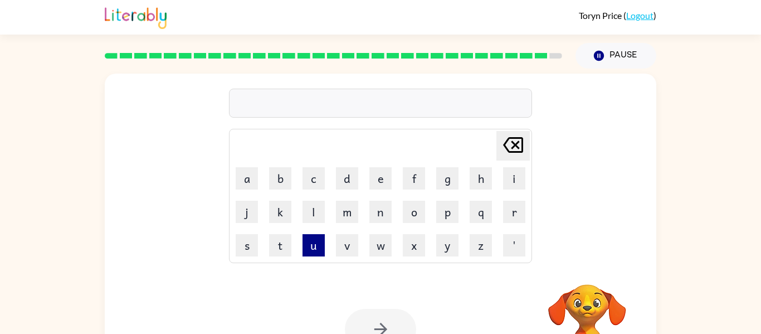
click at [307, 249] on button "u" at bounding box center [314, 245] width 22 height 22
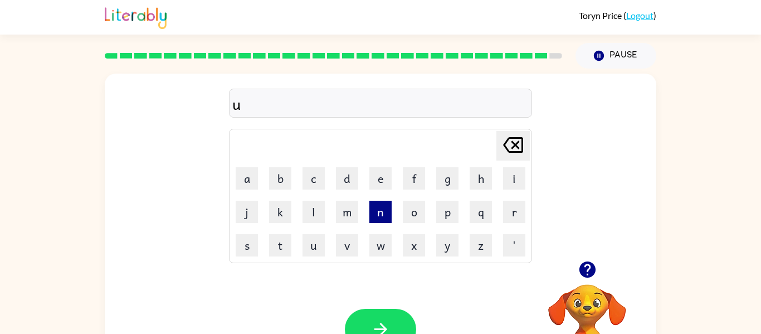
click at [380, 211] on button "n" at bounding box center [381, 212] width 22 height 22
click at [308, 244] on button "u" at bounding box center [314, 245] width 22 height 22
click at [420, 175] on button "f" at bounding box center [414, 178] width 22 height 22
click at [506, 205] on button "r" at bounding box center [514, 212] width 22 height 22
click at [251, 171] on button "a" at bounding box center [247, 178] width 22 height 22
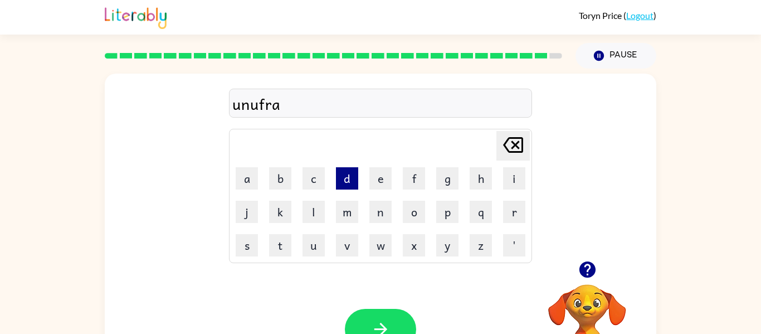
click at [352, 181] on button "d" at bounding box center [347, 178] width 22 height 22
click at [387, 318] on button "button" at bounding box center [380, 329] width 71 height 41
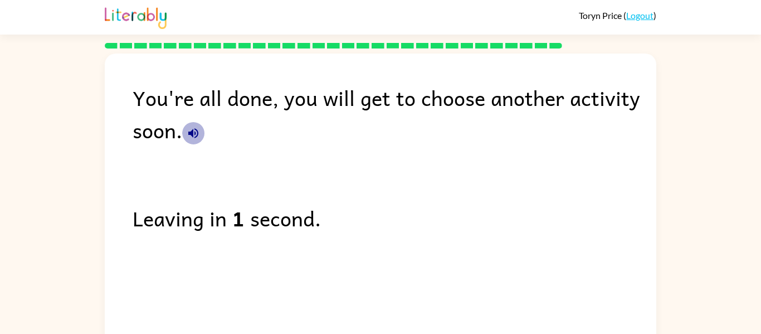
click at [198, 130] on icon "button" at bounding box center [193, 133] width 13 height 13
